Goal: Navigation & Orientation: Find specific page/section

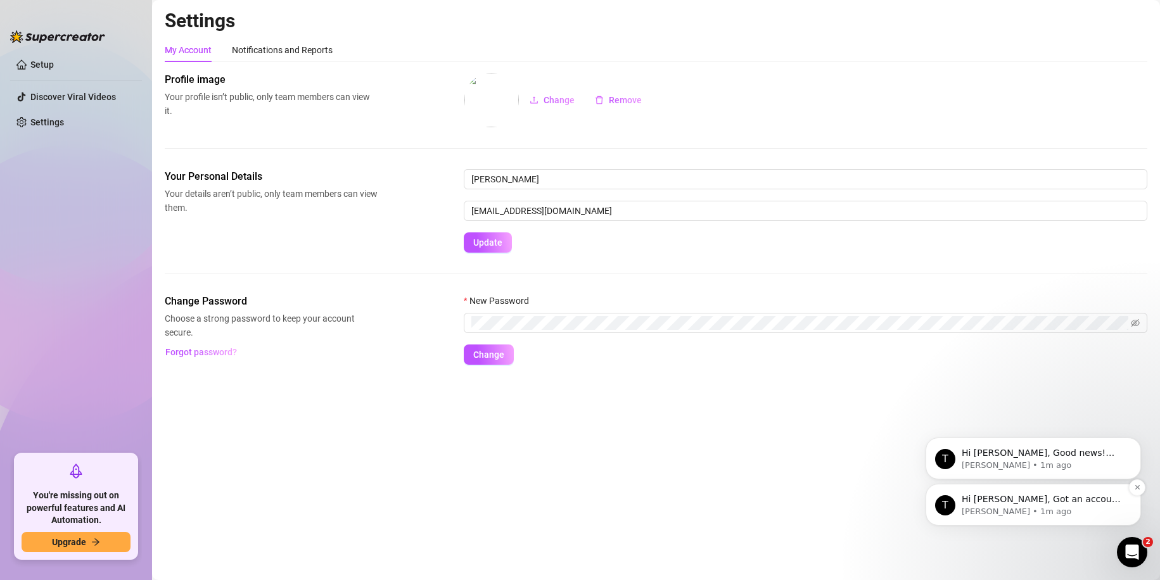
click at [1082, 511] on p "[PERSON_NAME] • 1m ago" at bounding box center [1043, 511] width 163 height 11
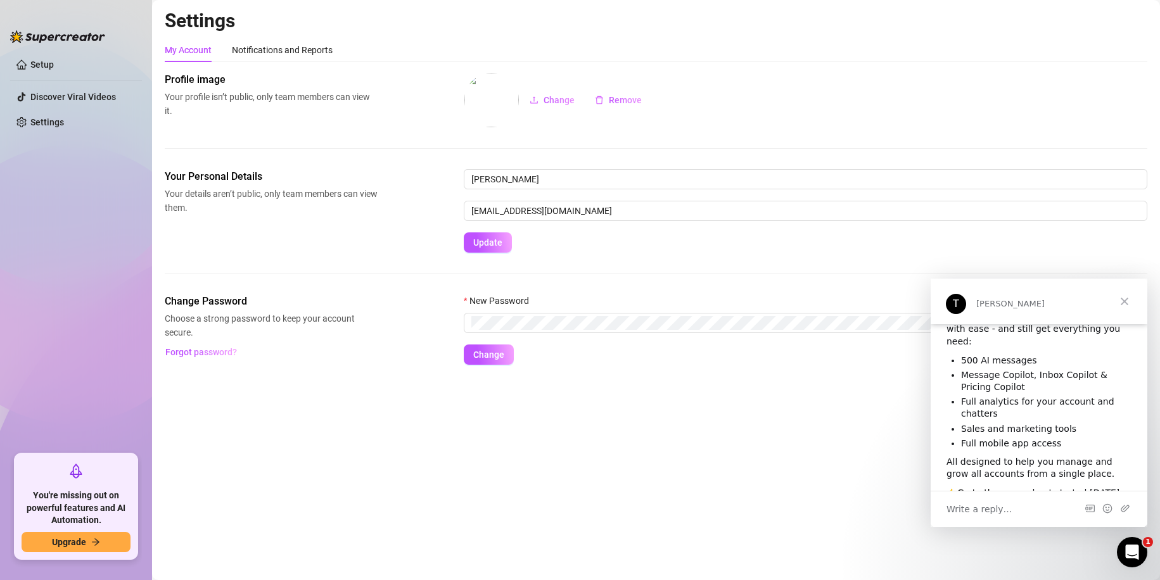
scroll to position [106, 0]
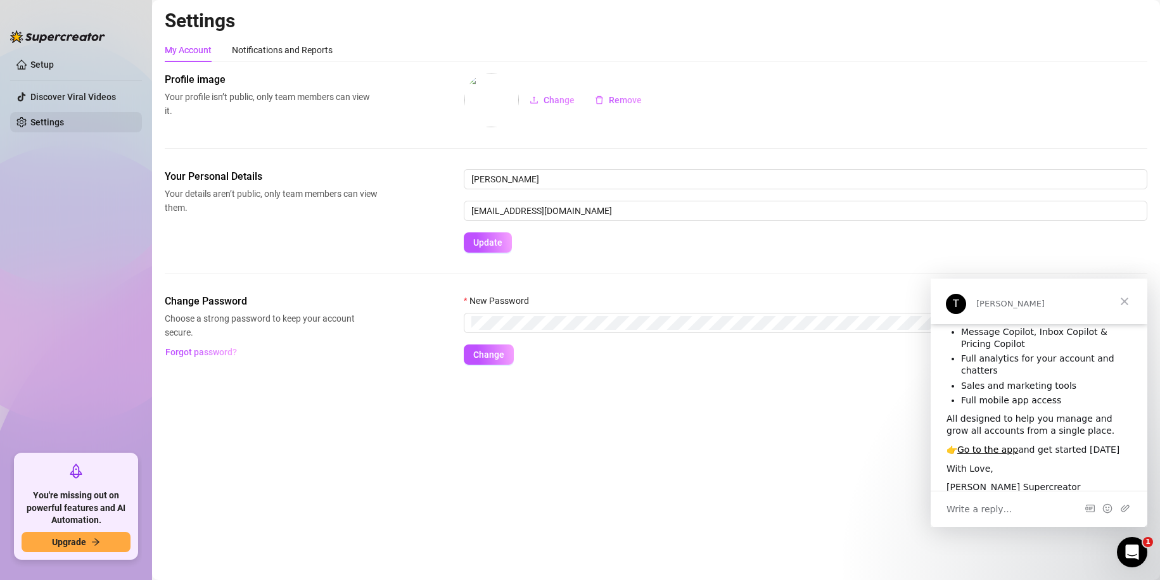
click at [64, 122] on link "Settings" at bounding box center [47, 122] width 34 height 10
click at [64, 123] on link "Settings" at bounding box center [47, 122] width 34 height 10
click at [54, 62] on link "Setup" at bounding box center [41, 65] width 23 height 10
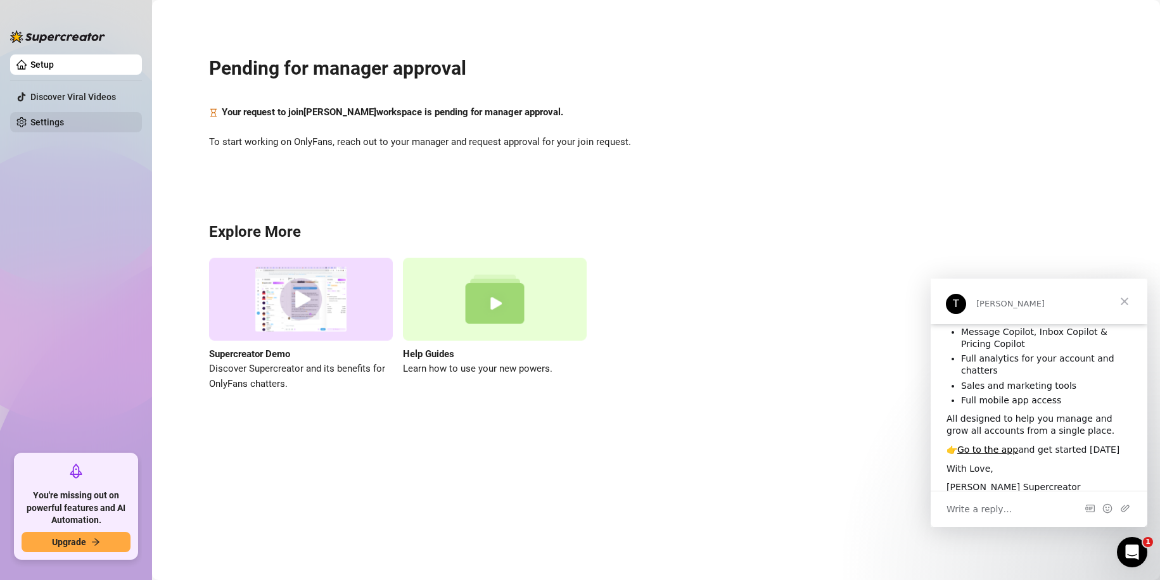
click at [64, 125] on link "Settings" at bounding box center [47, 122] width 34 height 10
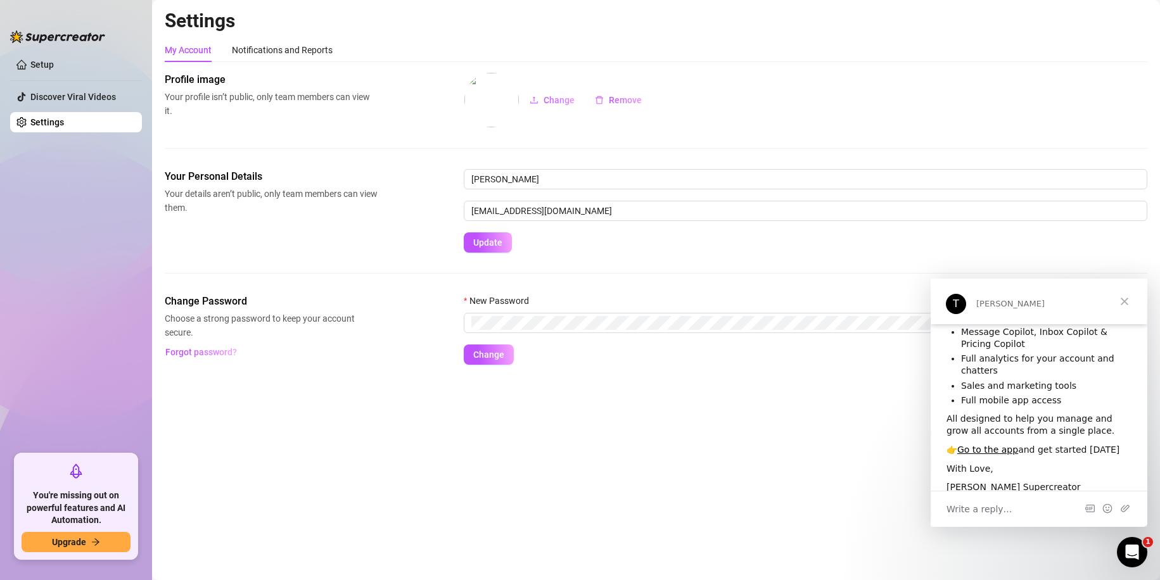
click at [1120, 301] on span "Close" at bounding box center [1125, 302] width 46 height 46
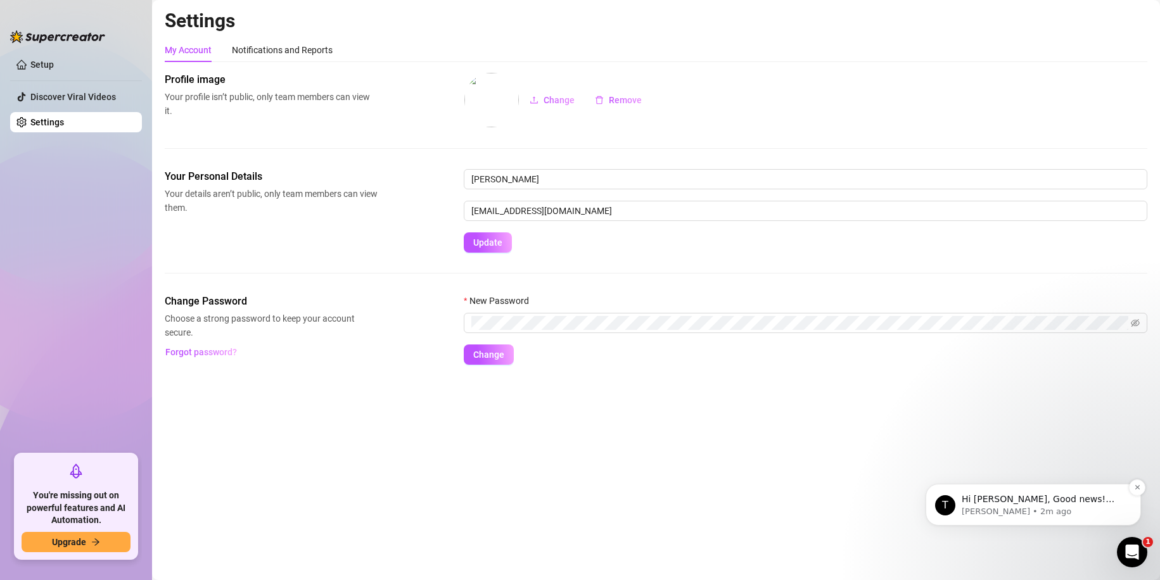
click at [1042, 508] on p "[PERSON_NAME] • 2m ago" at bounding box center [1043, 511] width 163 height 11
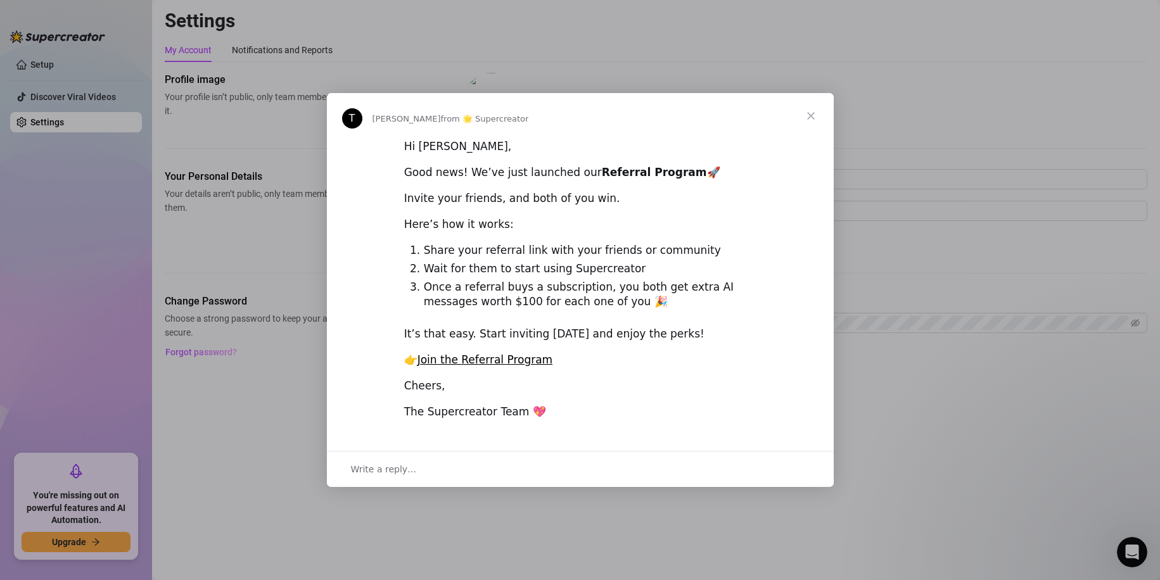
click at [808, 132] on span "Close" at bounding box center [811, 116] width 46 height 46
